Goal: Obtain resource: Download file/media

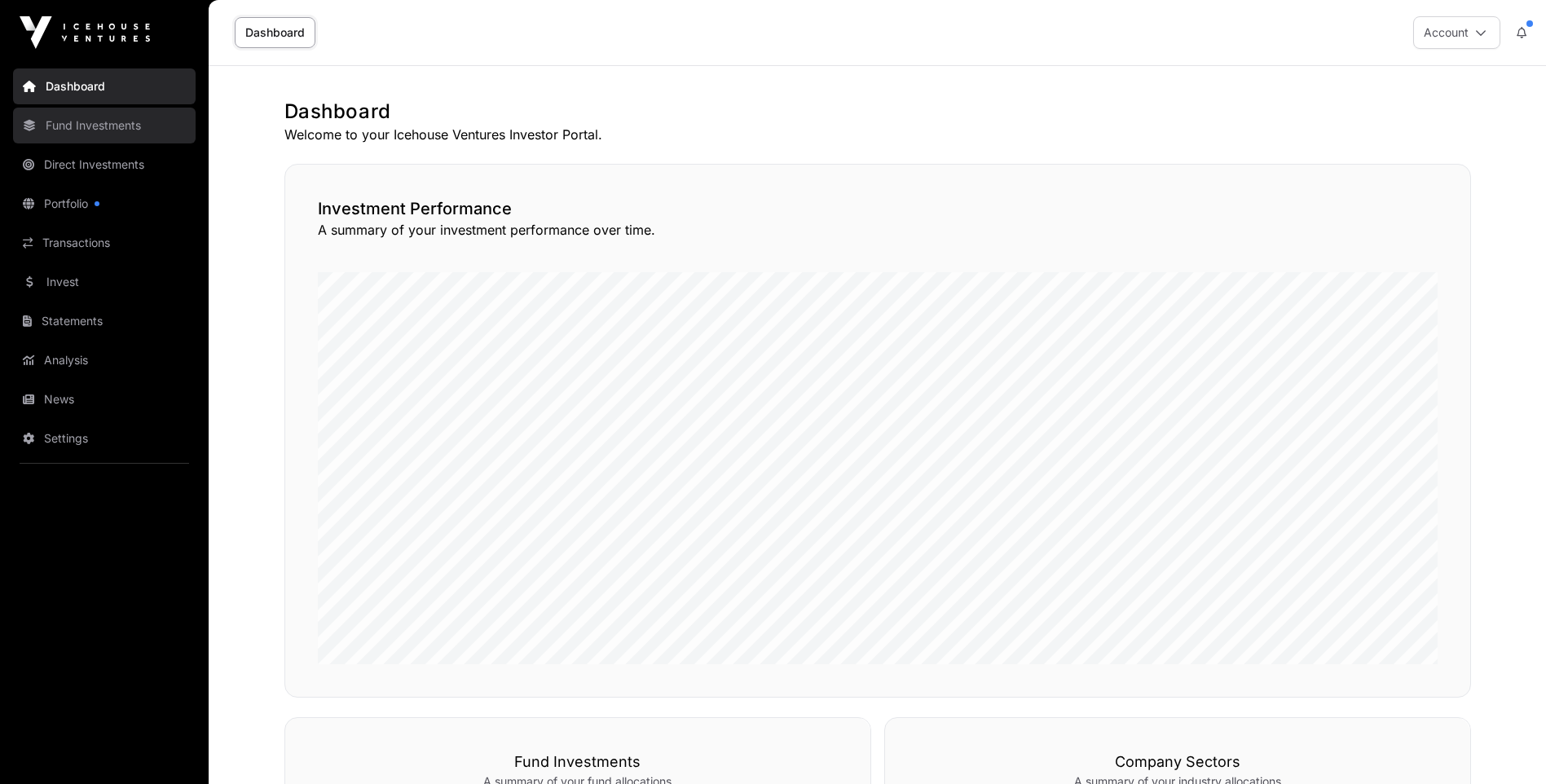
click at [76, 118] on link "Fund Investments" at bounding box center [104, 125] width 183 height 36
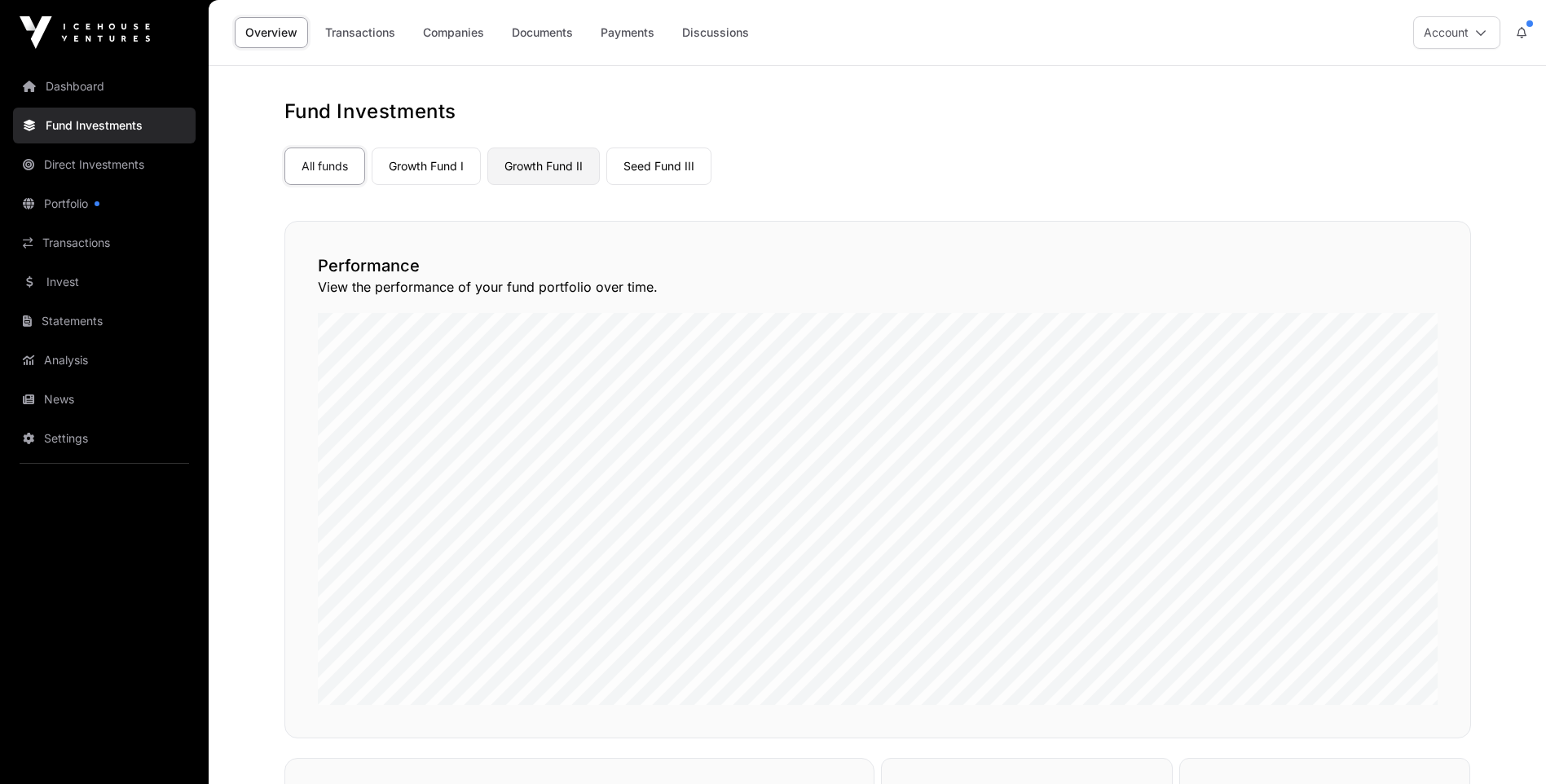
click at [546, 163] on link "Growth Fund II" at bounding box center [543, 166] width 113 height 38
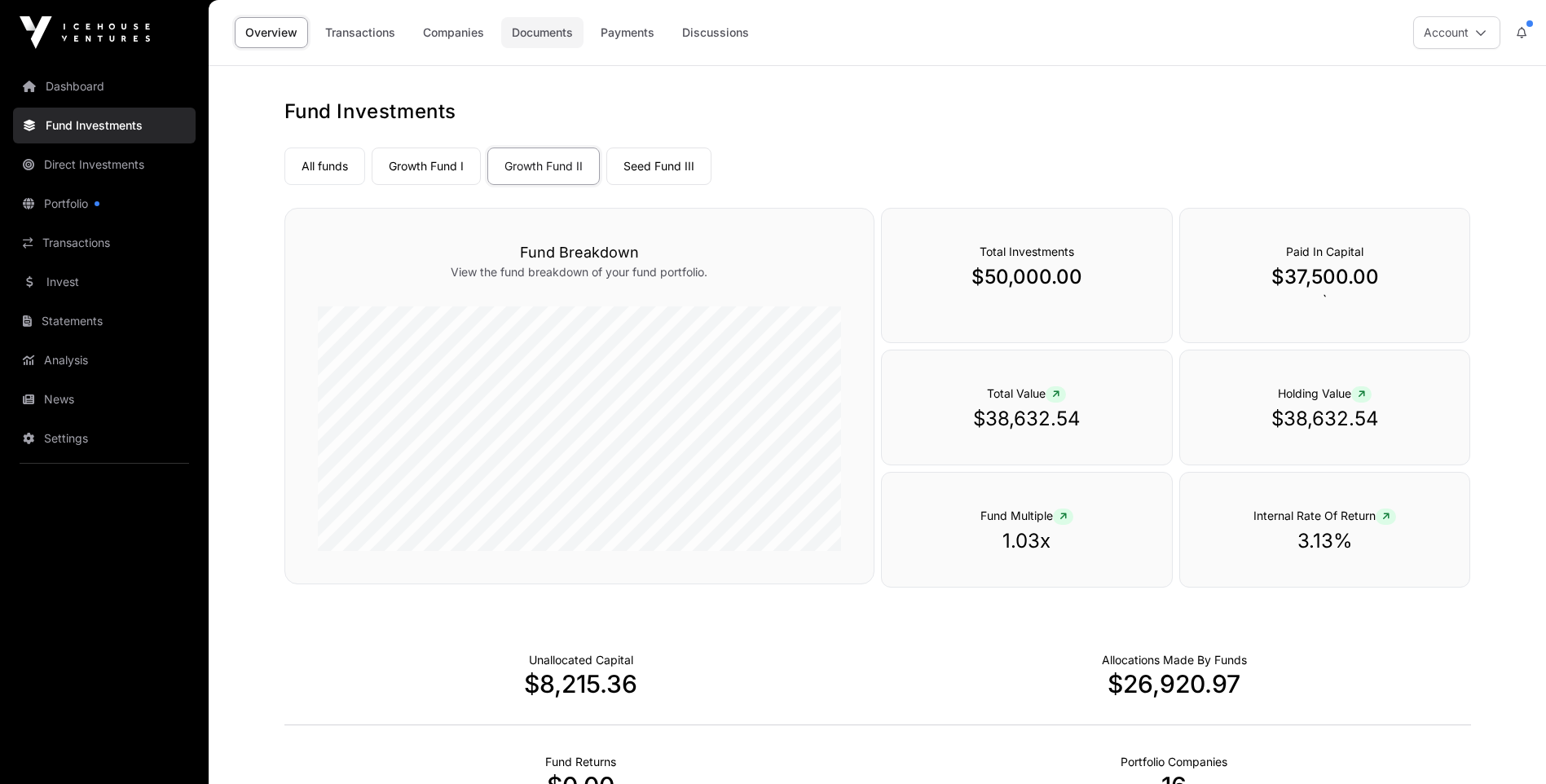
click at [556, 29] on link "Documents" at bounding box center [541, 33] width 82 height 31
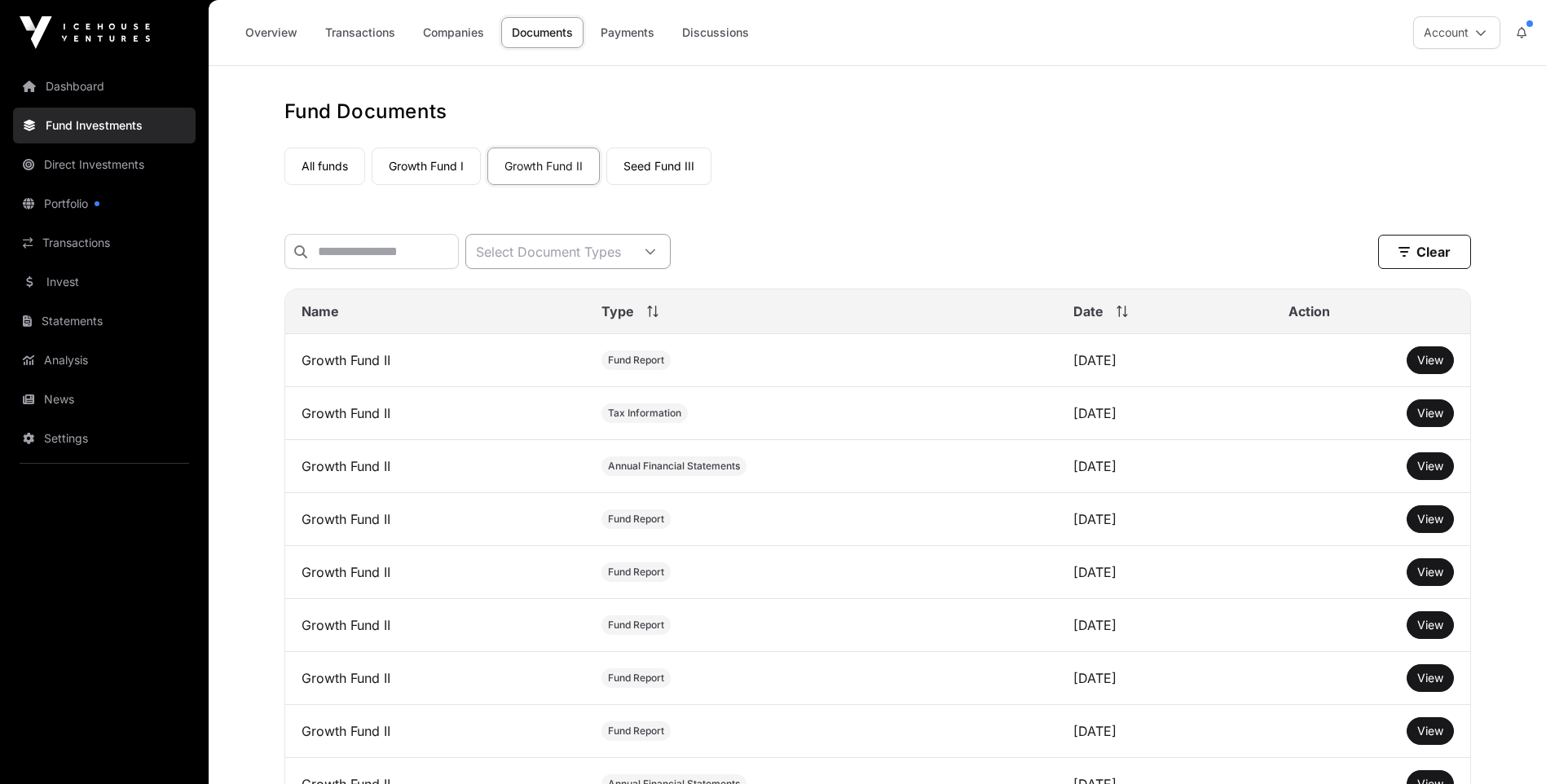
click at [655, 255] on icon at bounding box center [650, 251] width 10 height 6
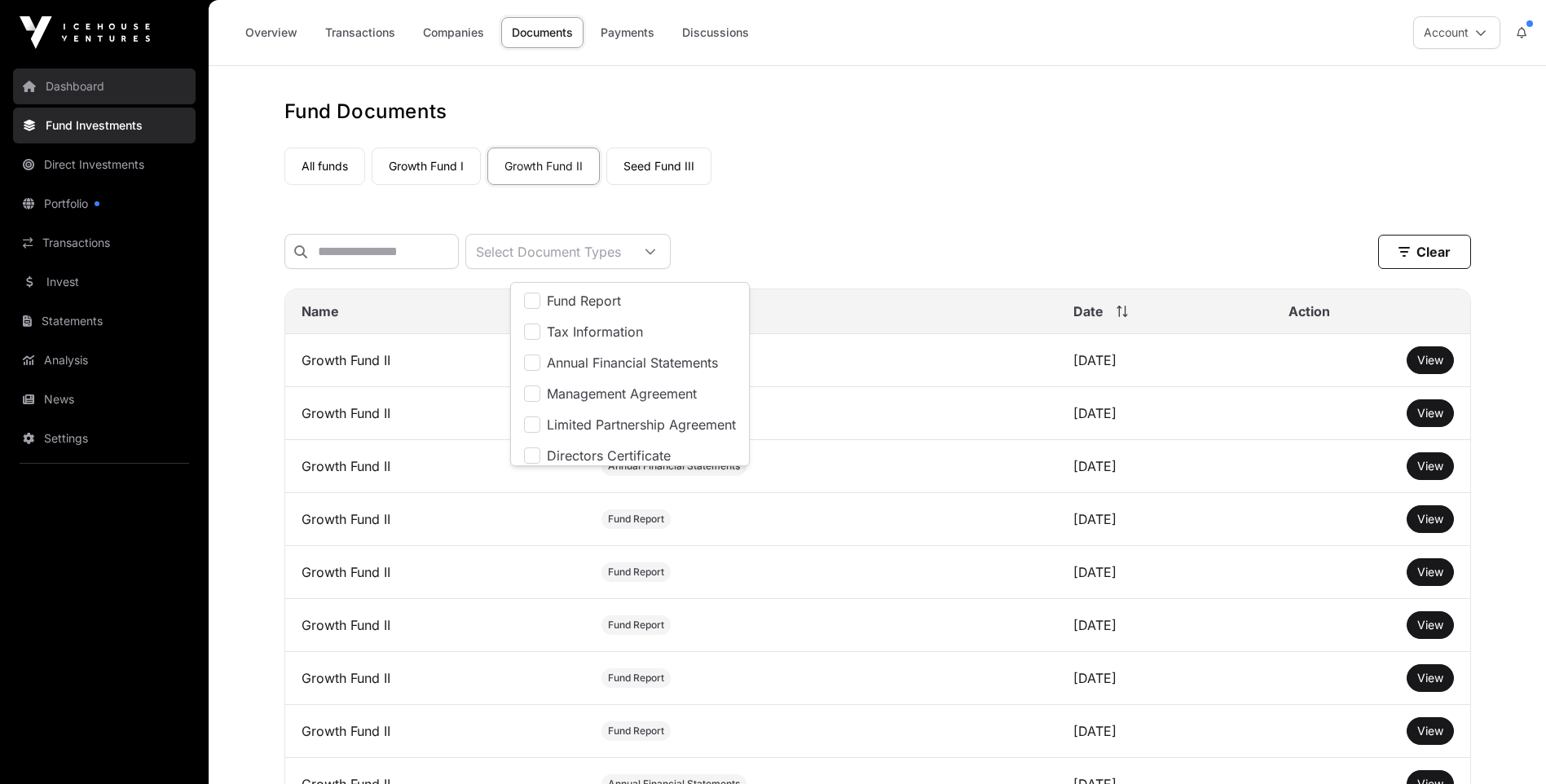
click at [79, 81] on link "Dashboard" at bounding box center [104, 86] width 183 height 36
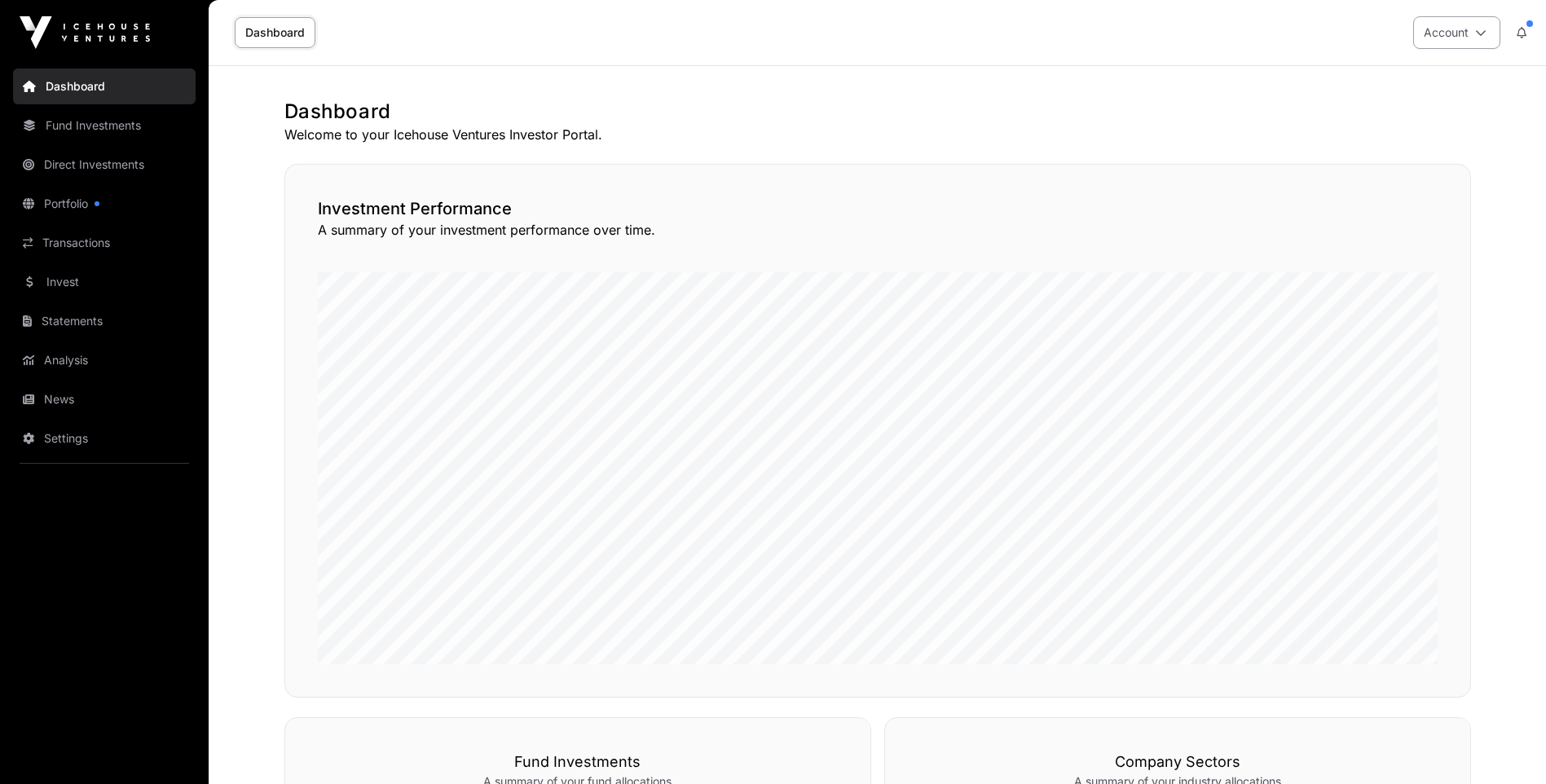
click at [1480, 40] on button "Account" at bounding box center [1457, 32] width 88 height 32
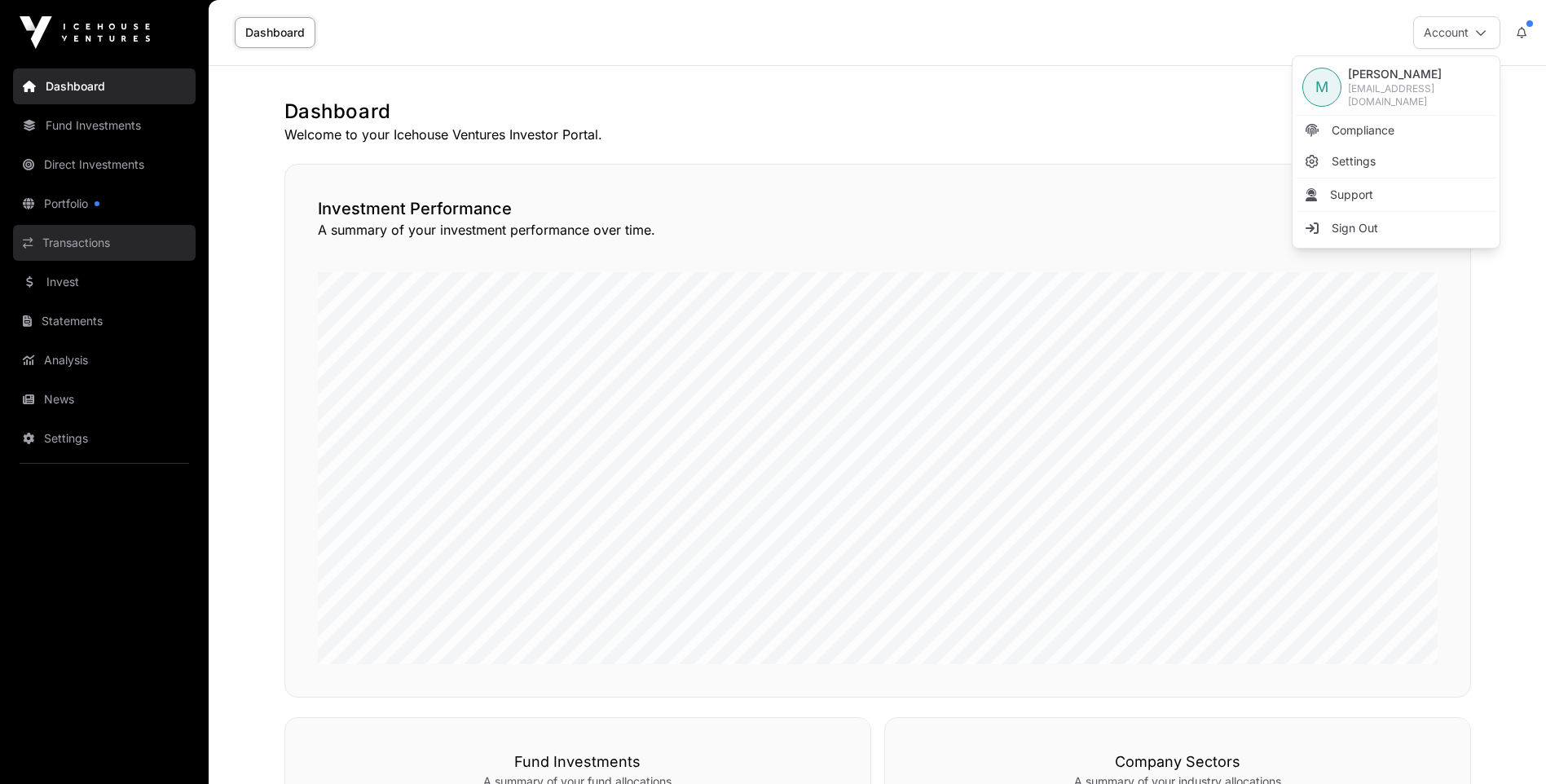
click at [80, 240] on link "Transactions" at bounding box center [104, 243] width 183 height 36
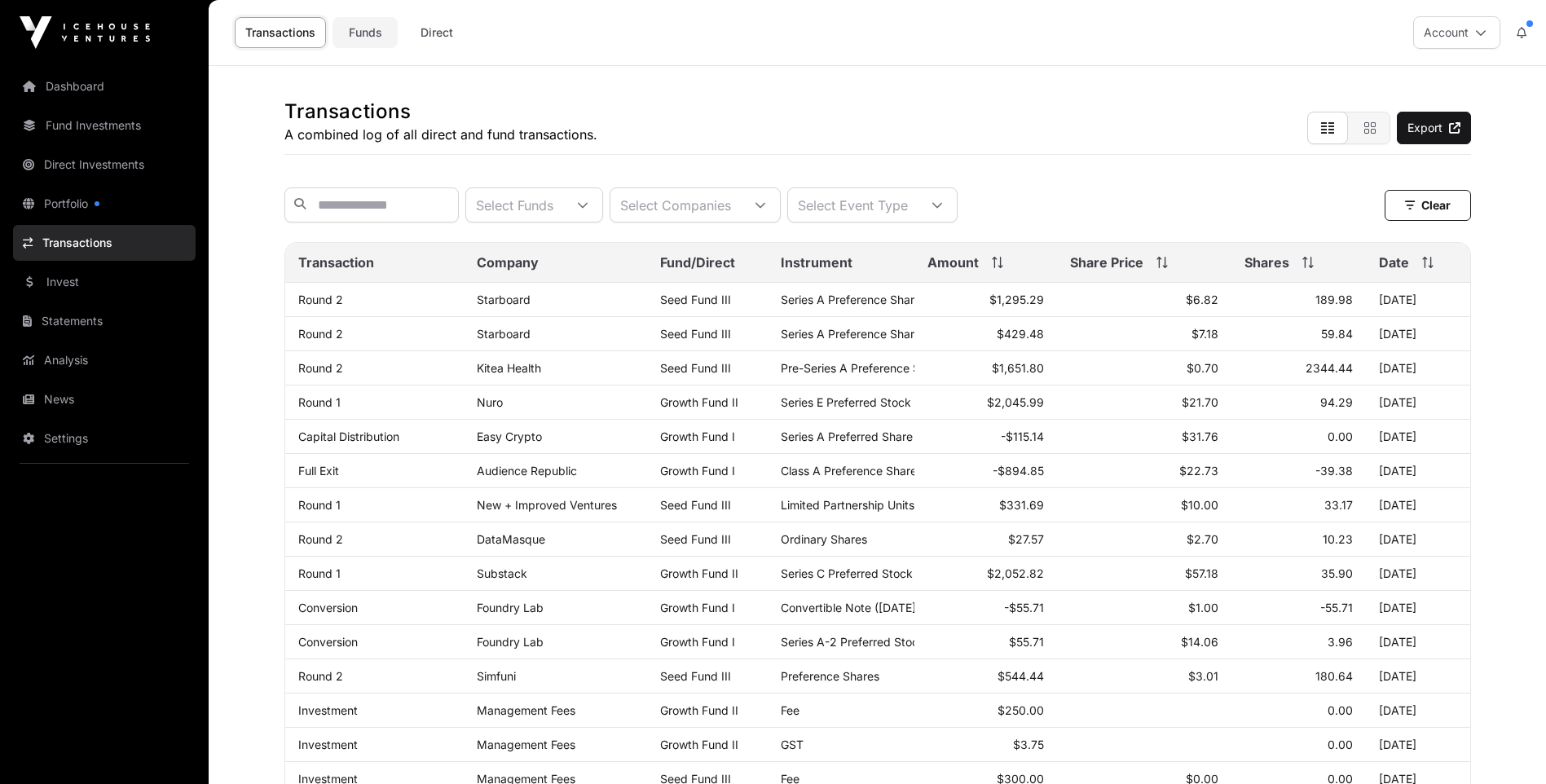
click at [367, 32] on link "Funds" at bounding box center [364, 33] width 65 height 31
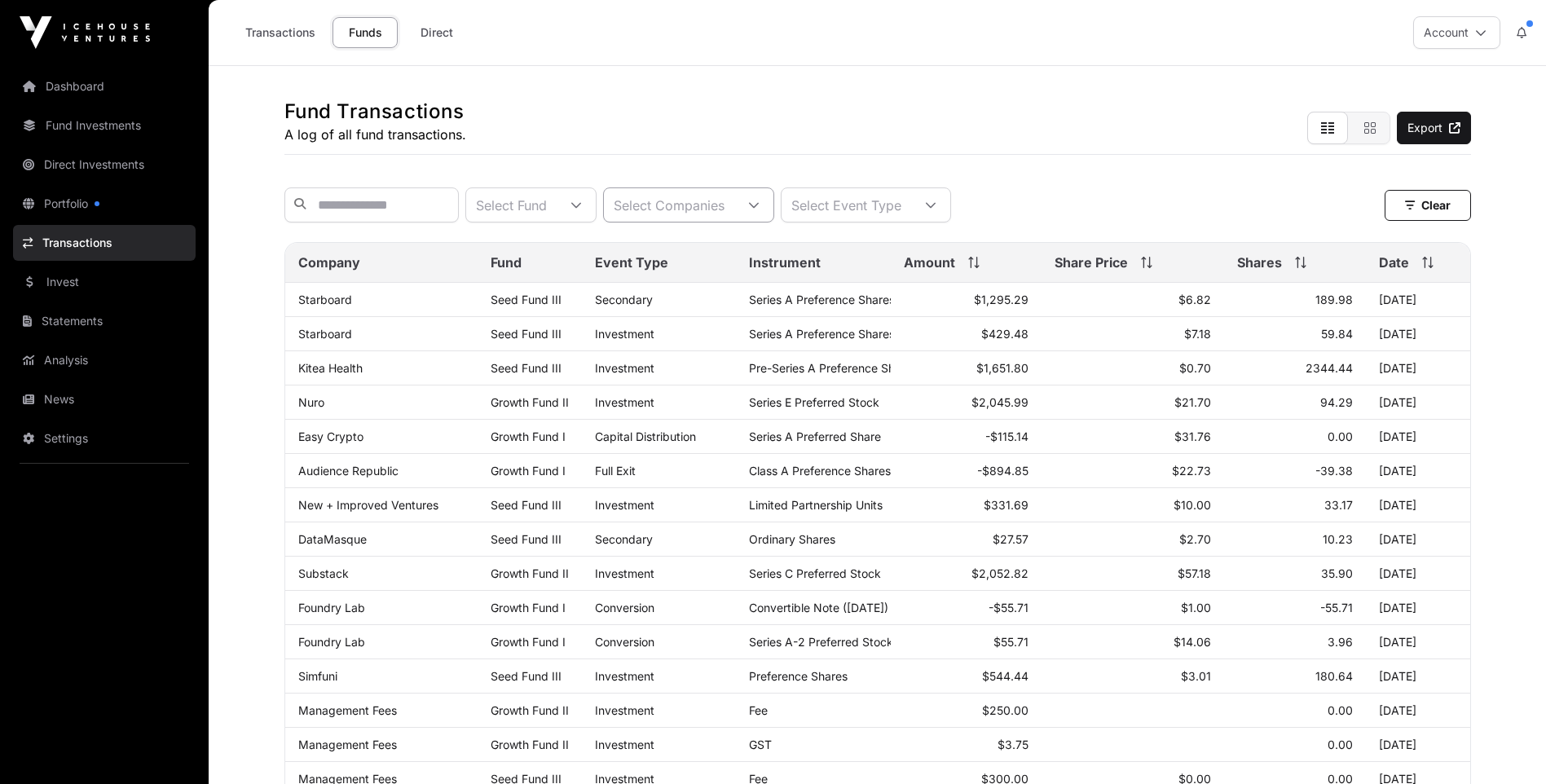
click at [773, 218] on div at bounding box center [754, 205] width 39 height 33
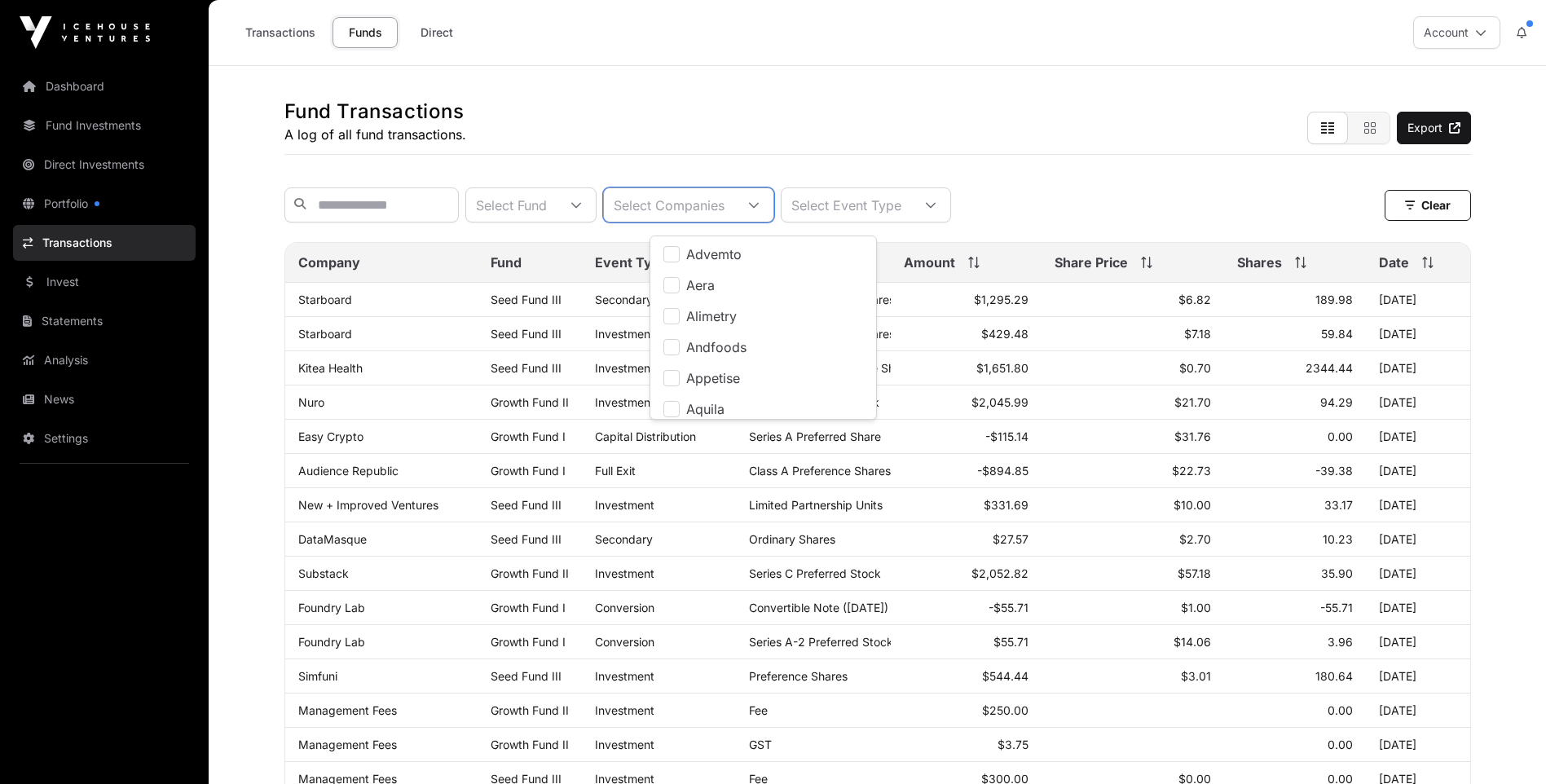
scroll to position [18, 10]
click at [69, 318] on link "Statements" at bounding box center [104, 321] width 183 height 36
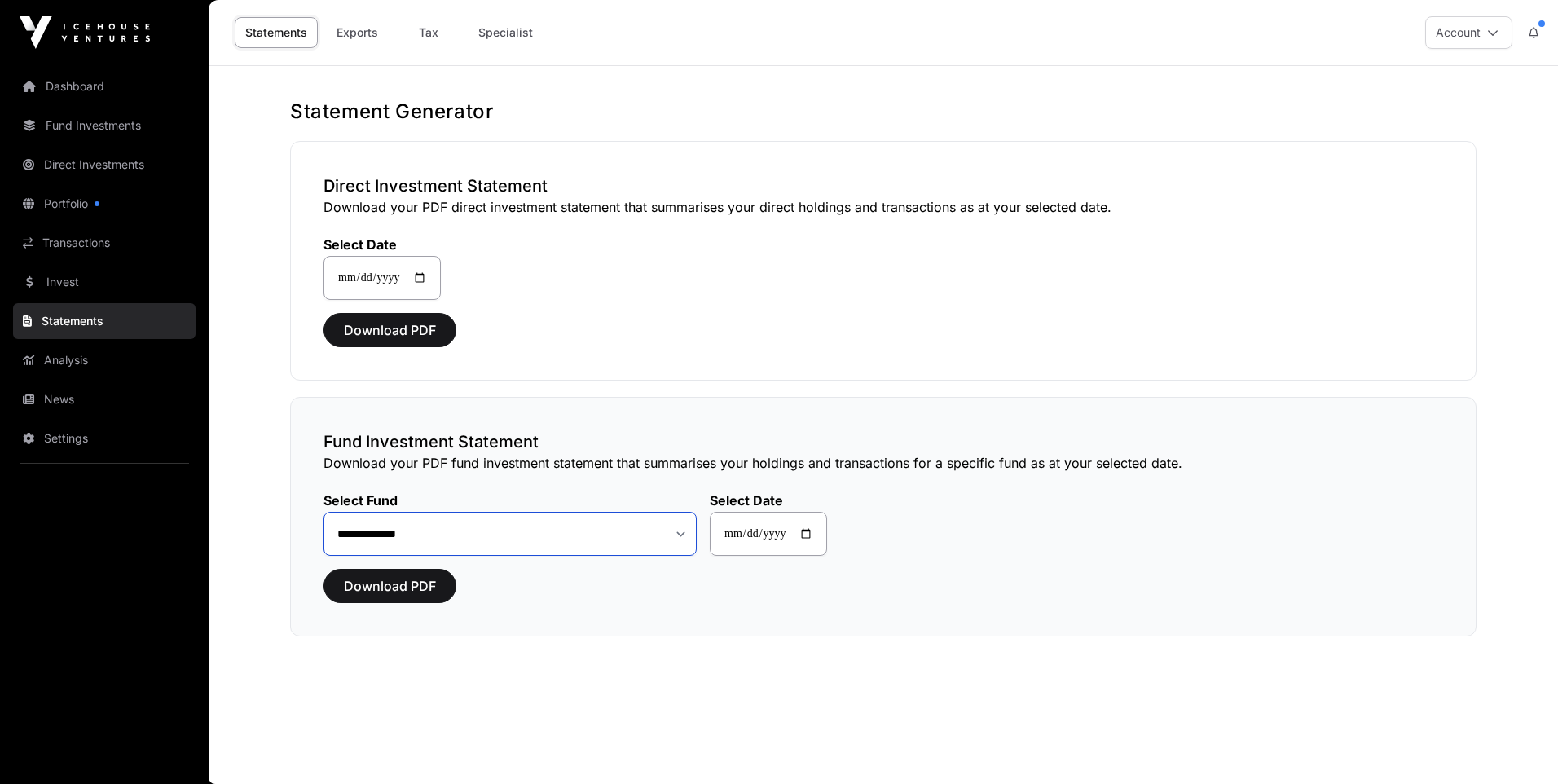
click at [679, 534] on select "**********" at bounding box center [510, 534] width 374 height 44
click at [324, 512] on select "**********" at bounding box center [510, 534] width 374 height 44
click at [400, 582] on span "Download PDF" at bounding box center [390, 586] width 92 height 19
click at [383, 590] on span "Download PDF" at bounding box center [390, 586] width 92 height 19
click at [387, 589] on span "Download PDF" at bounding box center [390, 586] width 92 height 19
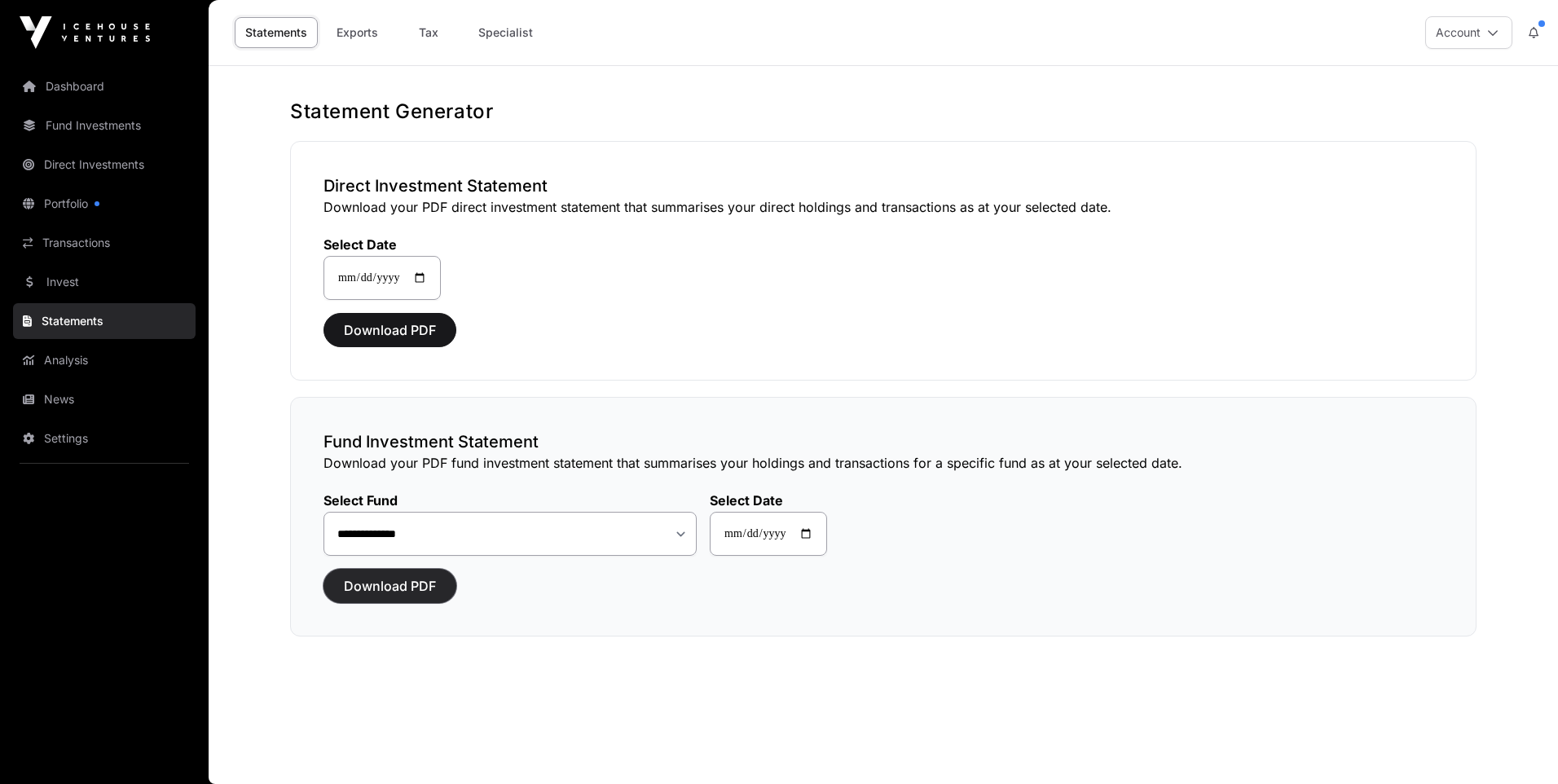
click at [387, 589] on span "Download PDF" at bounding box center [390, 586] width 92 height 19
click at [819, 533] on input "**********" at bounding box center [768, 534] width 117 height 44
click at [387, 588] on span "Download PDF" at bounding box center [390, 586] width 92 height 19
drag, startPoint x: 410, startPoint y: 588, endPoint x: 599, endPoint y: 623, distance: 192.2
click at [625, 627] on div "**********" at bounding box center [884, 517] width 1186 height 240
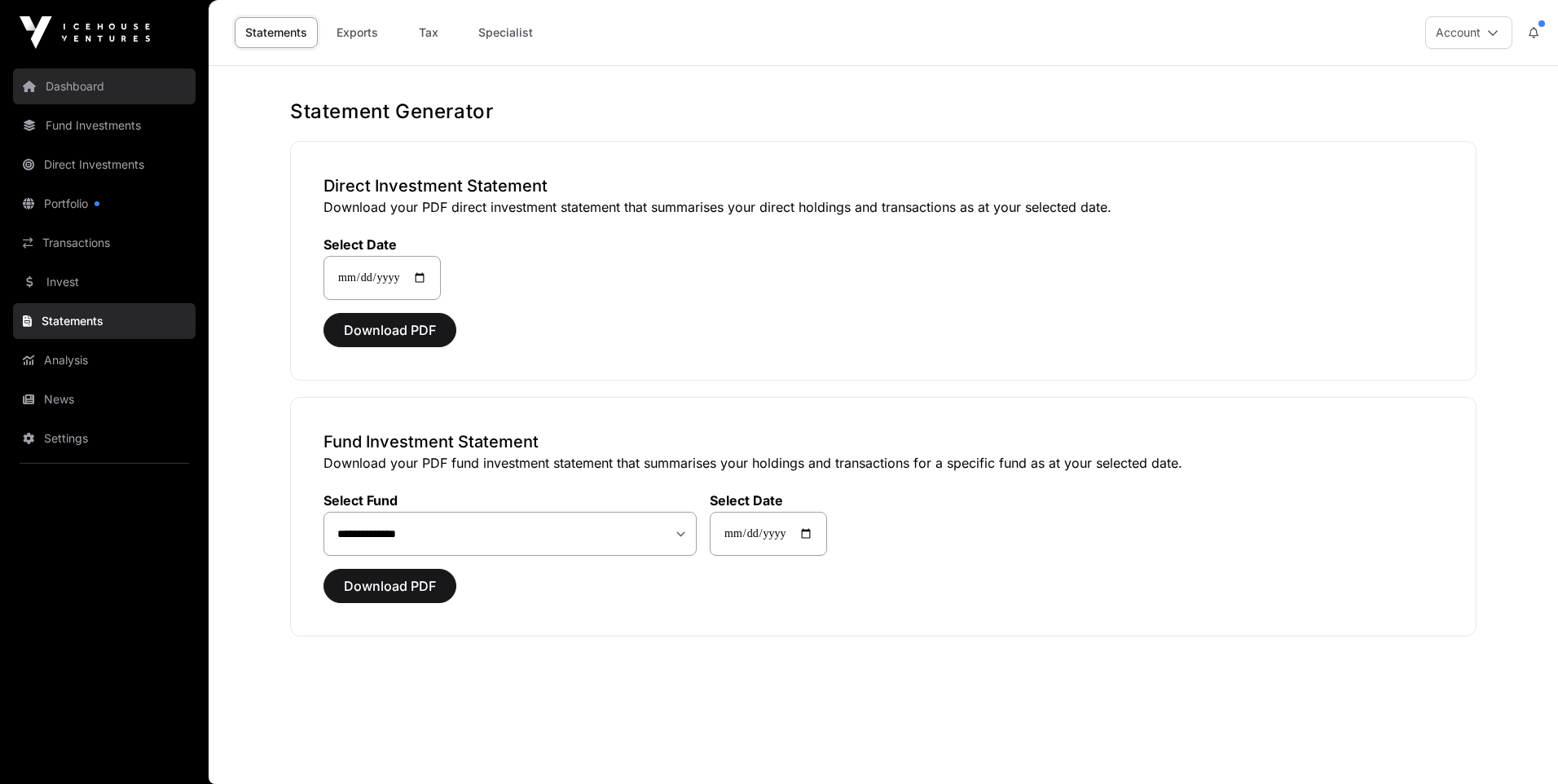
click at [75, 82] on link "Dashboard" at bounding box center [104, 86] width 183 height 36
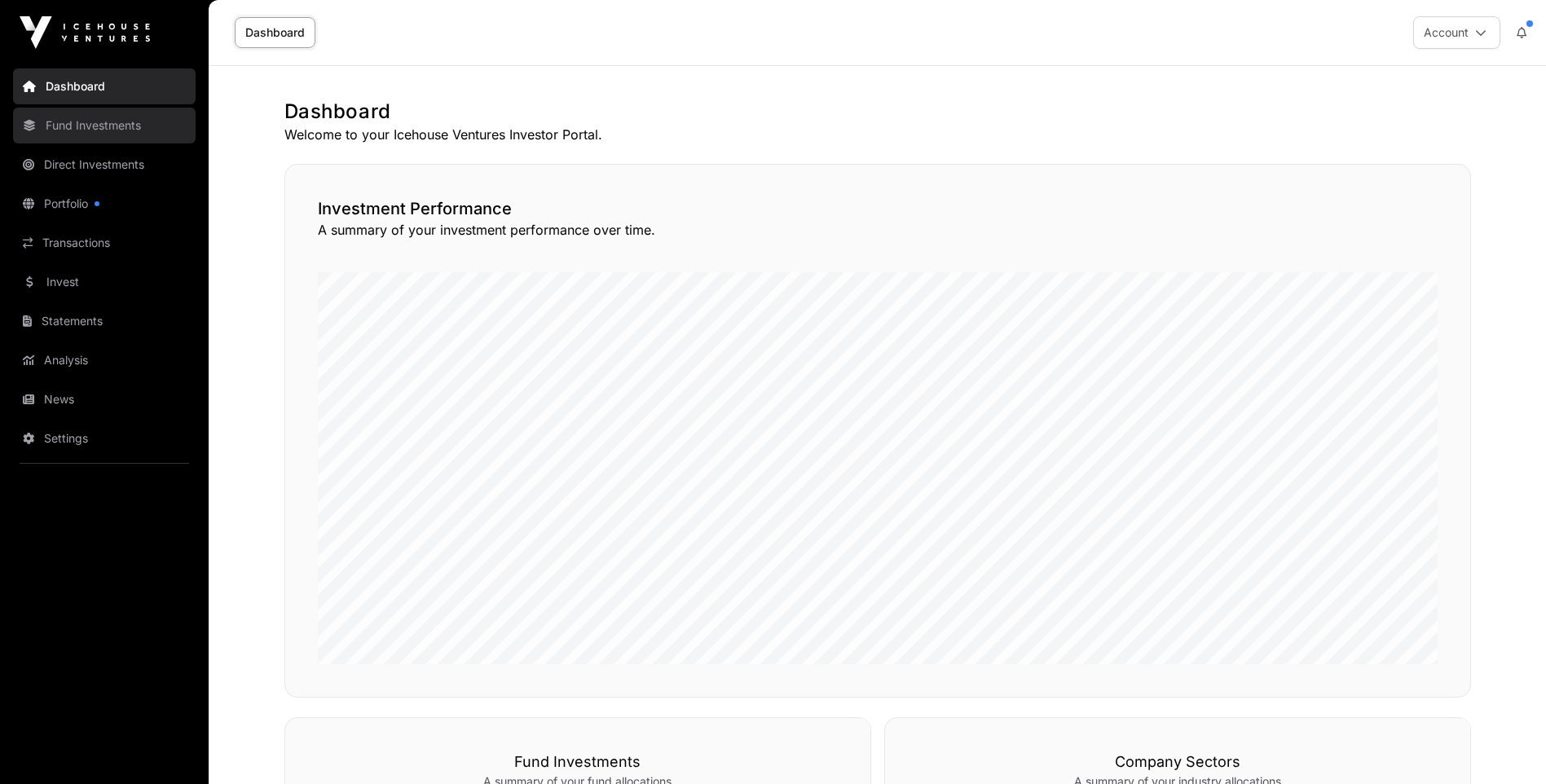
click at [101, 121] on link "Fund Investments" at bounding box center [104, 125] width 183 height 36
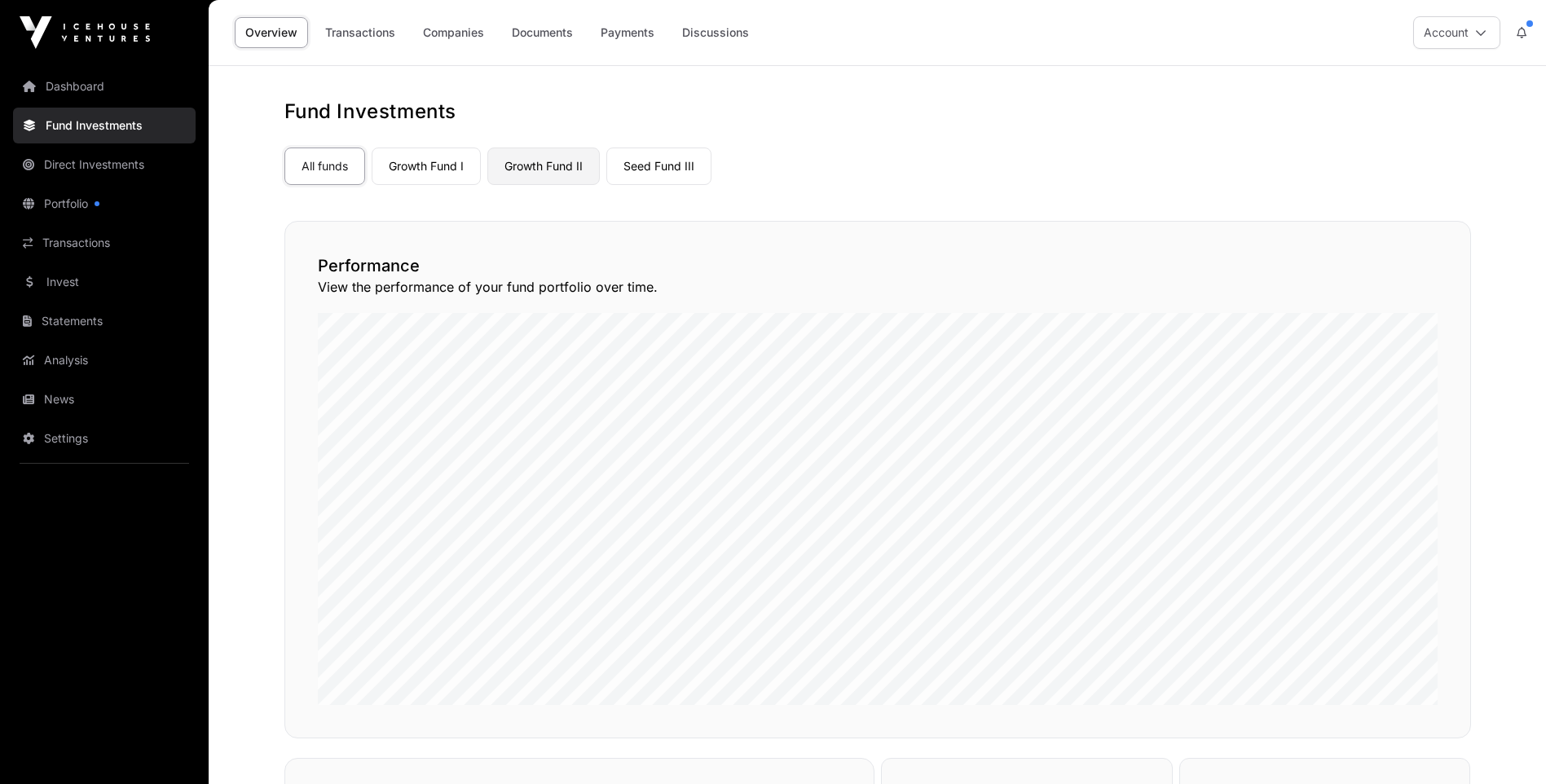
click at [554, 163] on link "Growth Fund II" at bounding box center [543, 166] width 113 height 38
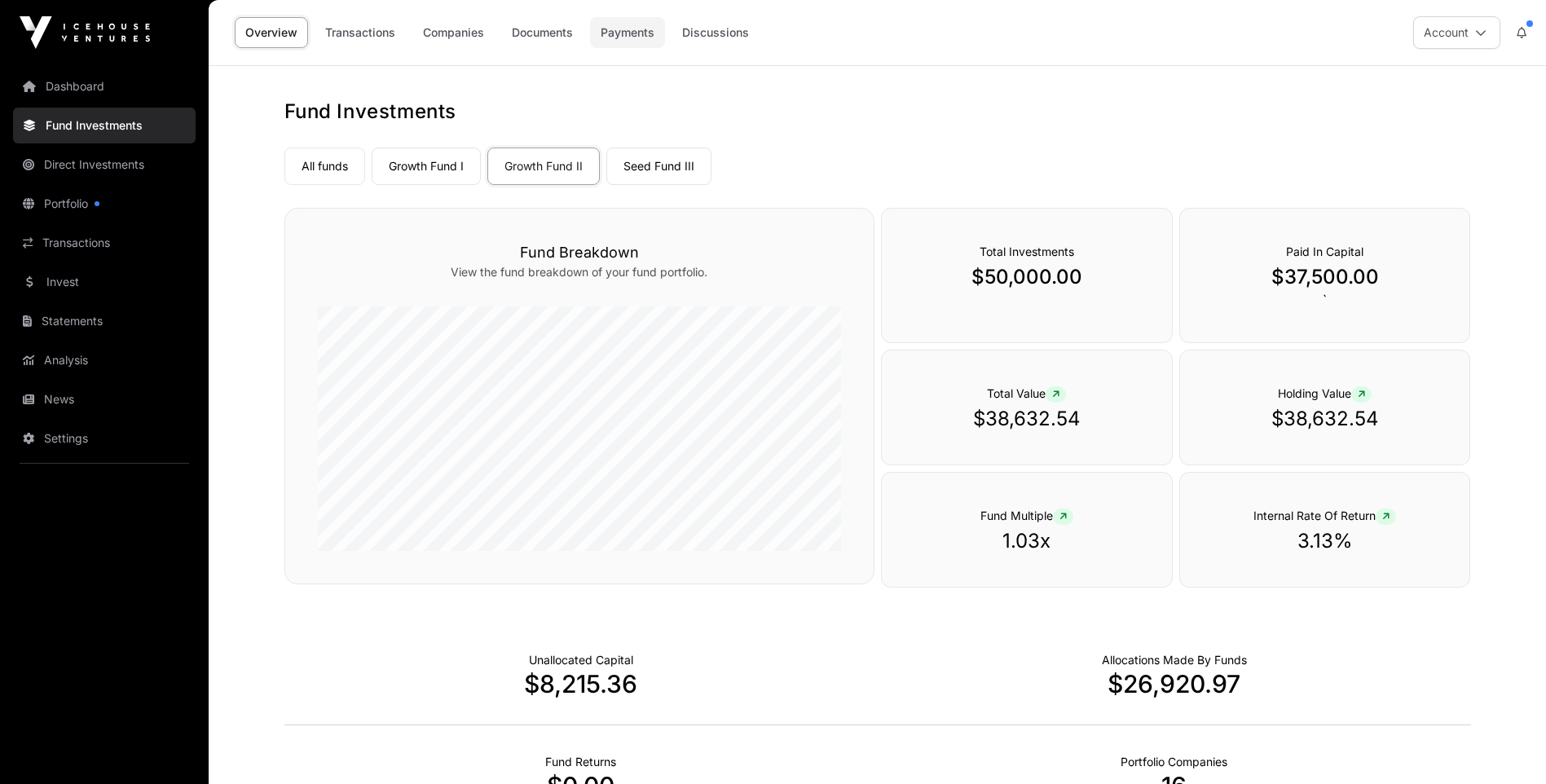
click at [635, 31] on link "Payments" at bounding box center [627, 33] width 75 height 31
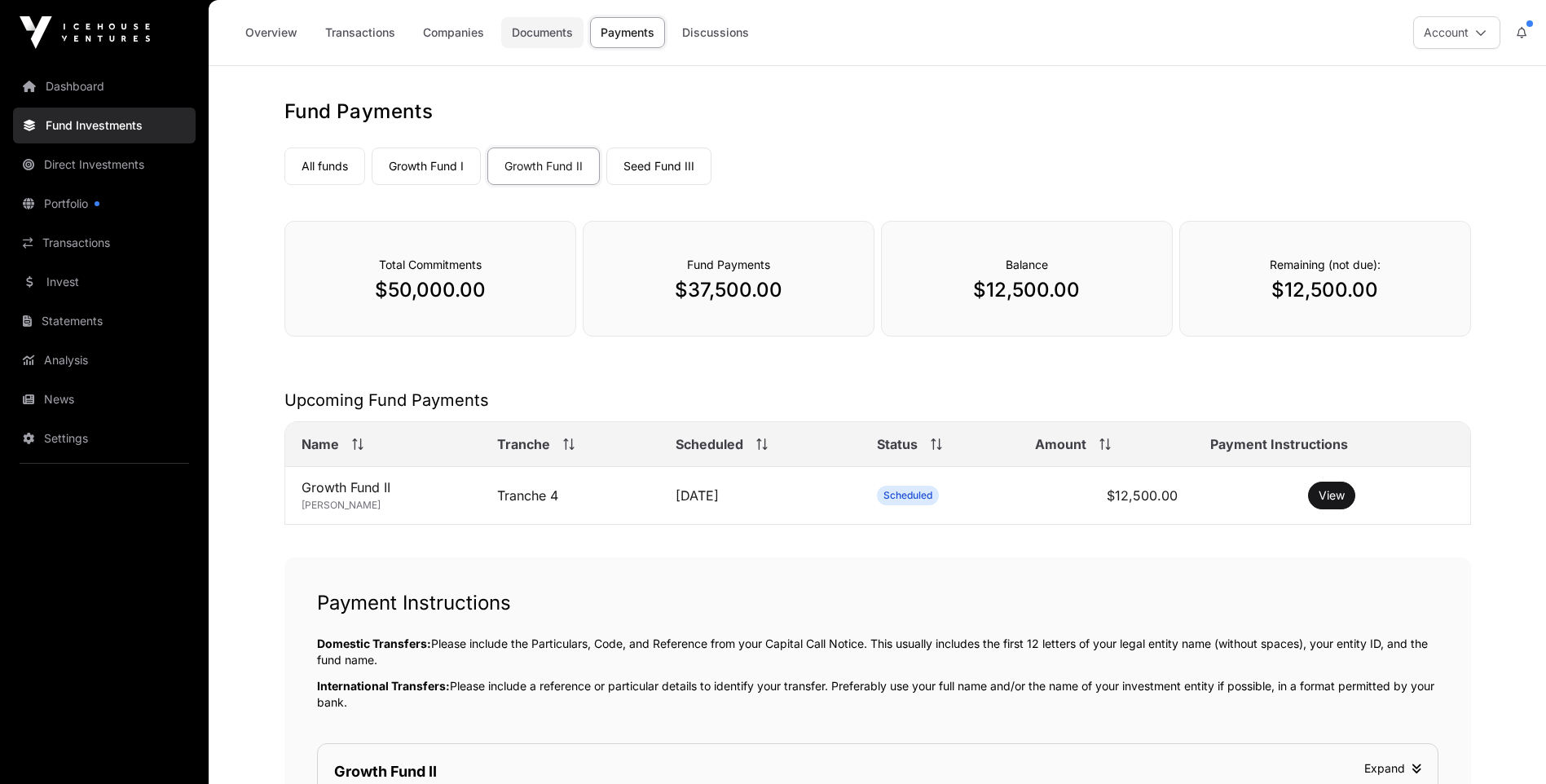
click at [545, 31] on link "Documents" at bounding box center [541, 33] width 82 height 31
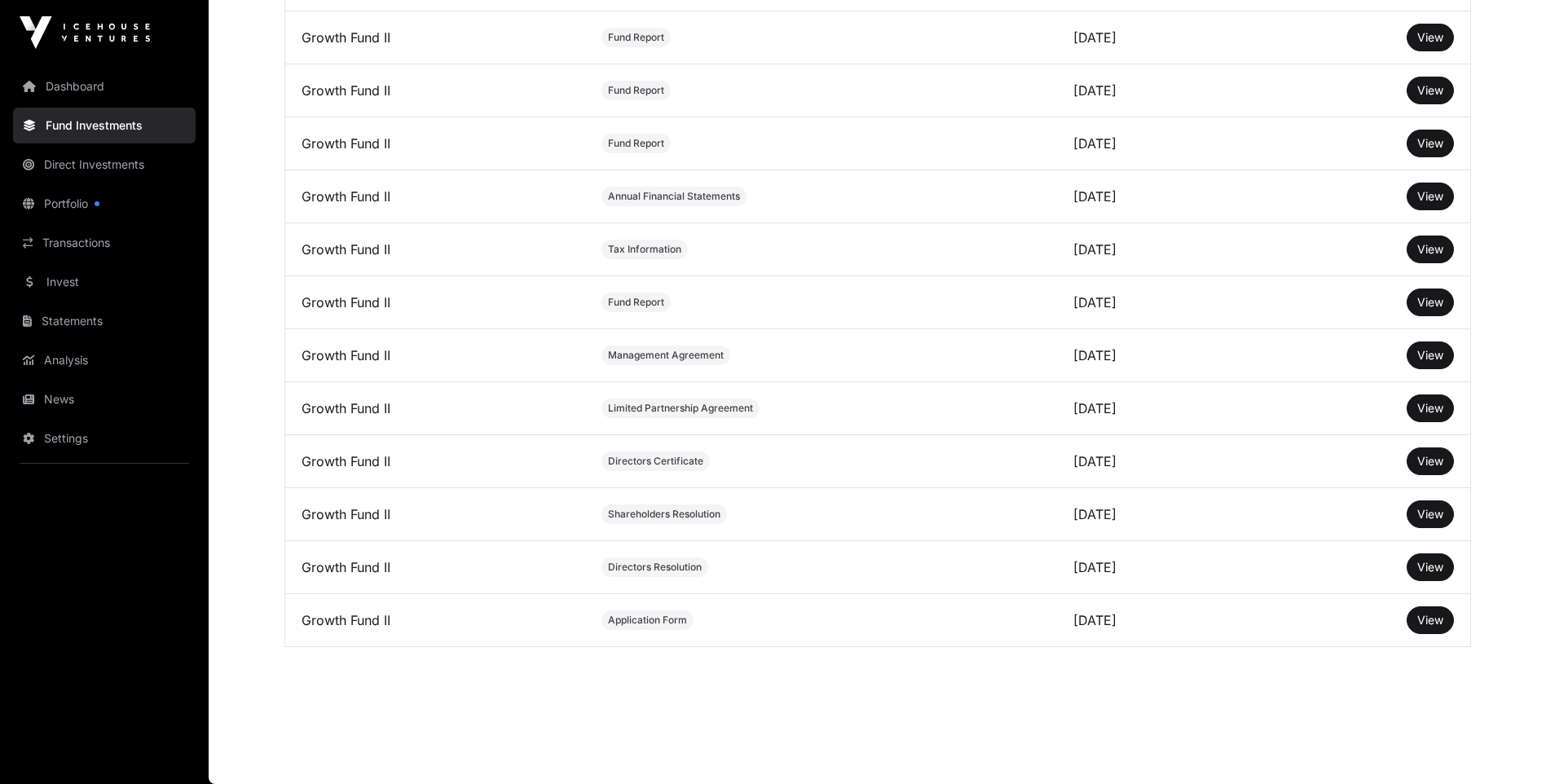
scroll to position [599, 0]
click at [1423, 619] on span "View" at bounding box center [1430, 619] width 26 height 14
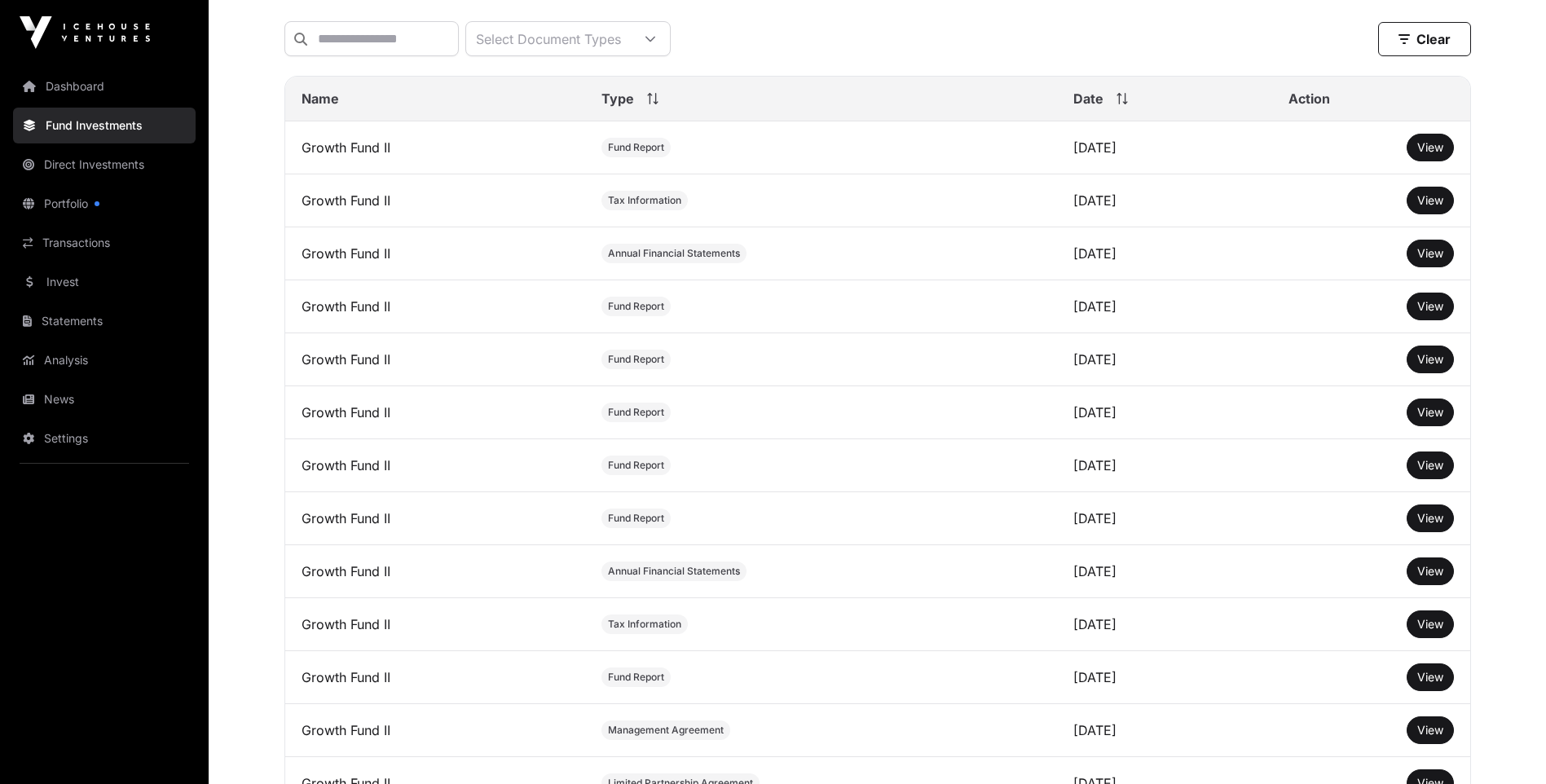
scroll to position [0, 0]
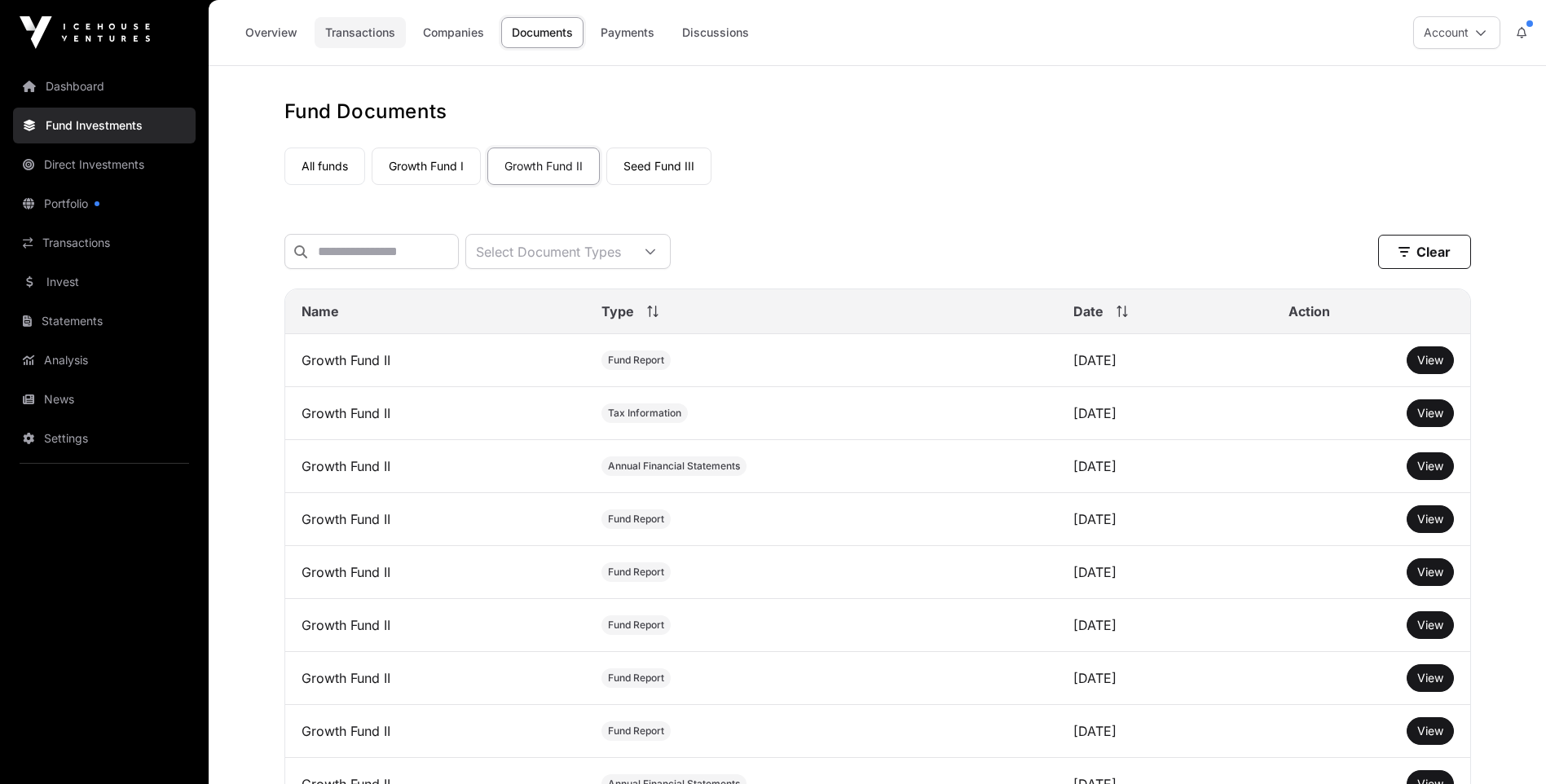
click at [356, 31] on link "Transactions" at bounding box center [360, 33] width 91 height 31
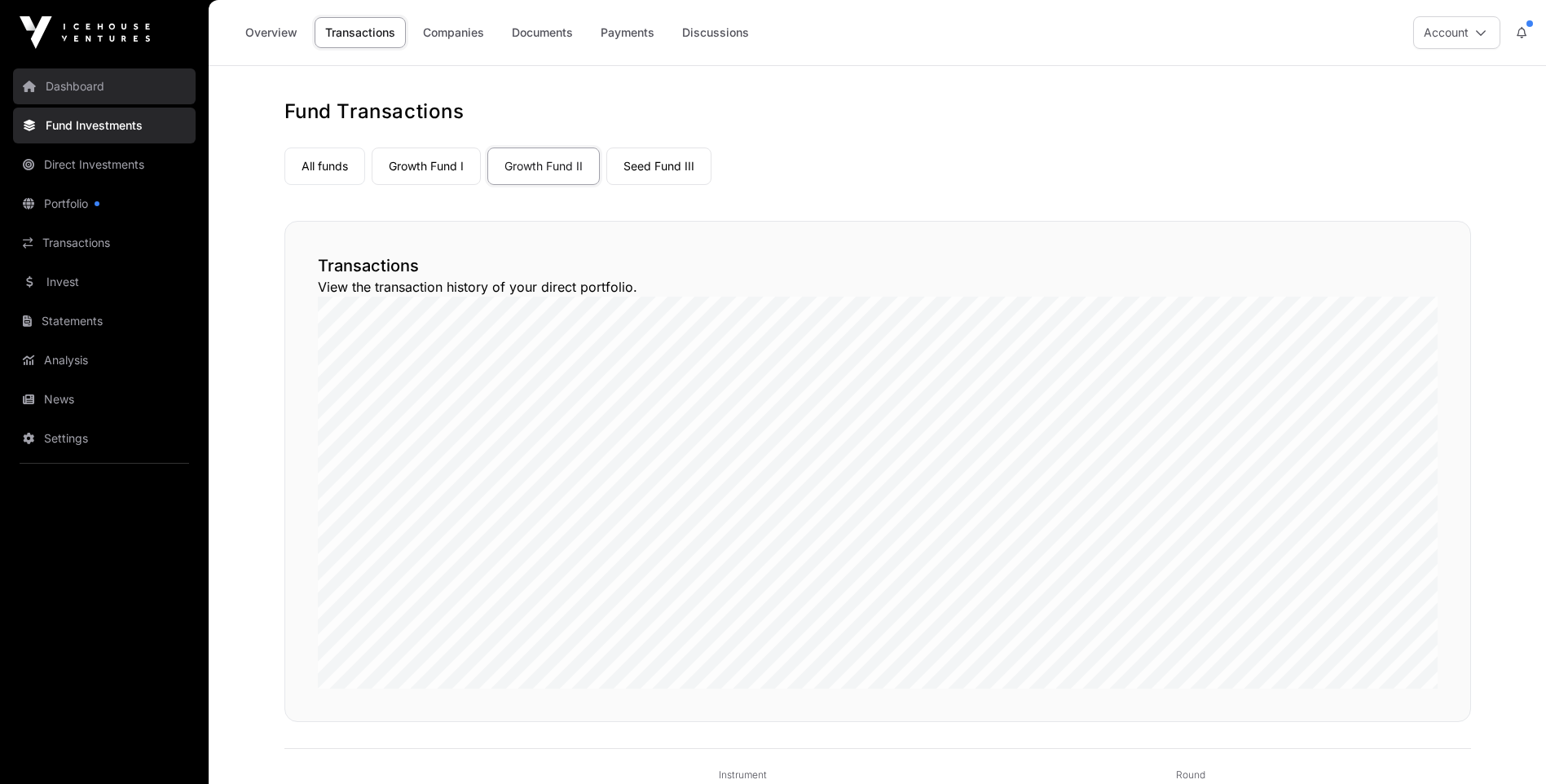
click at [73, 82] on link "Dashboard" at bounding box center [104, 86] width 183 height 36
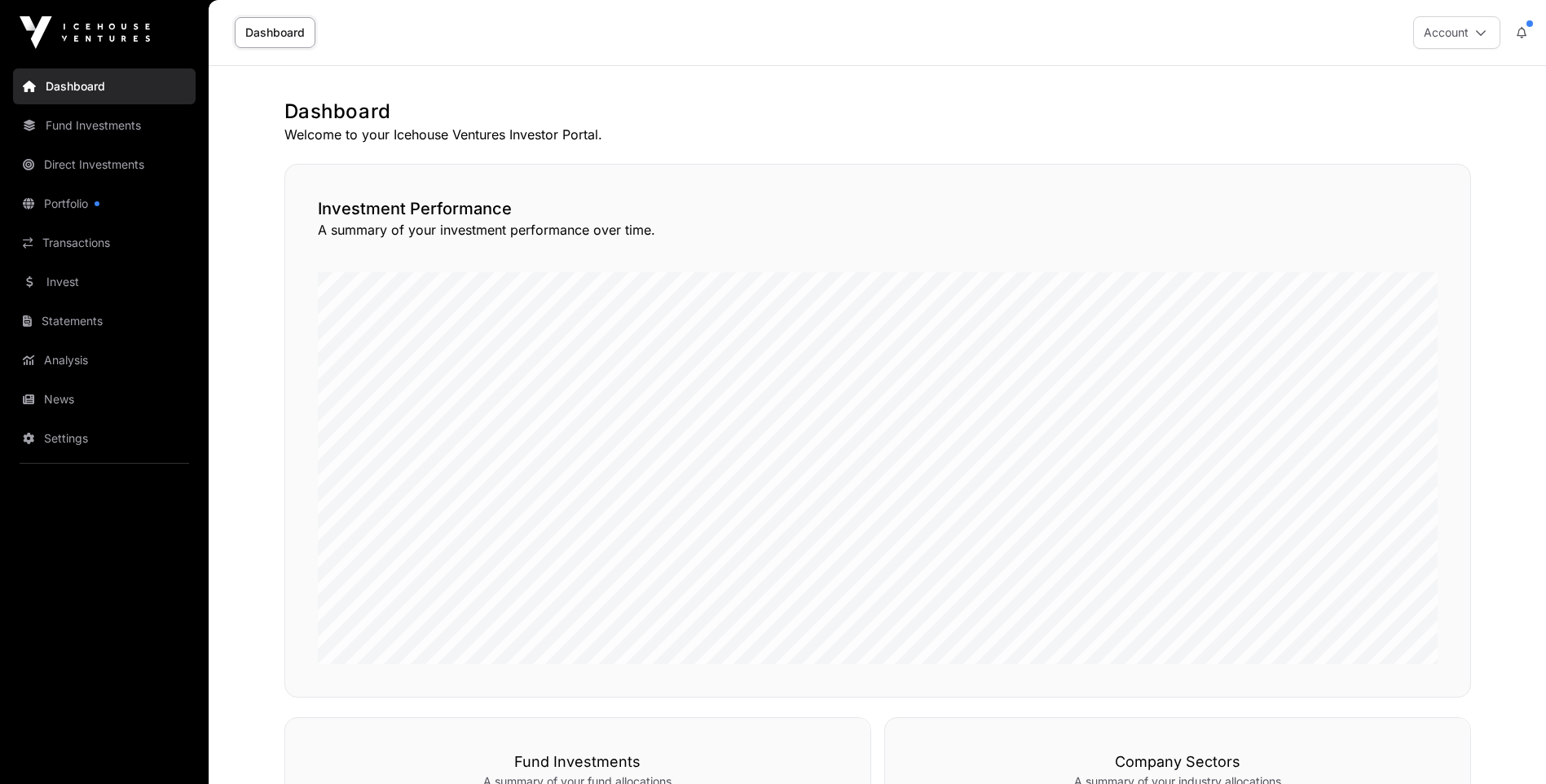
click at [273, 30] on link "Dashboard" at bounding box center [274, 33] width 80 height 31
